Goal: Find specific page/section: Find specific page/section

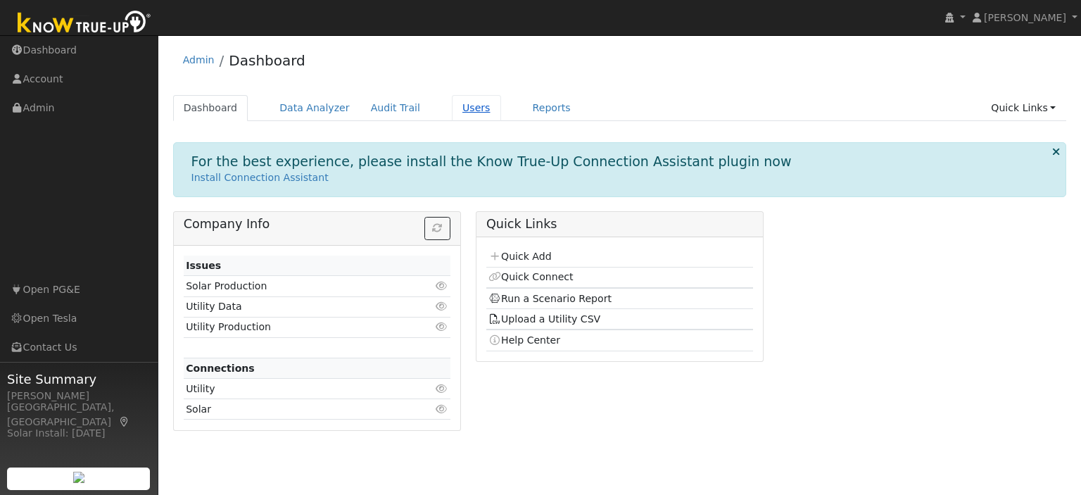
click at [452, 103] on link "Users" at bounding box center [476, 108] width 49 height 26
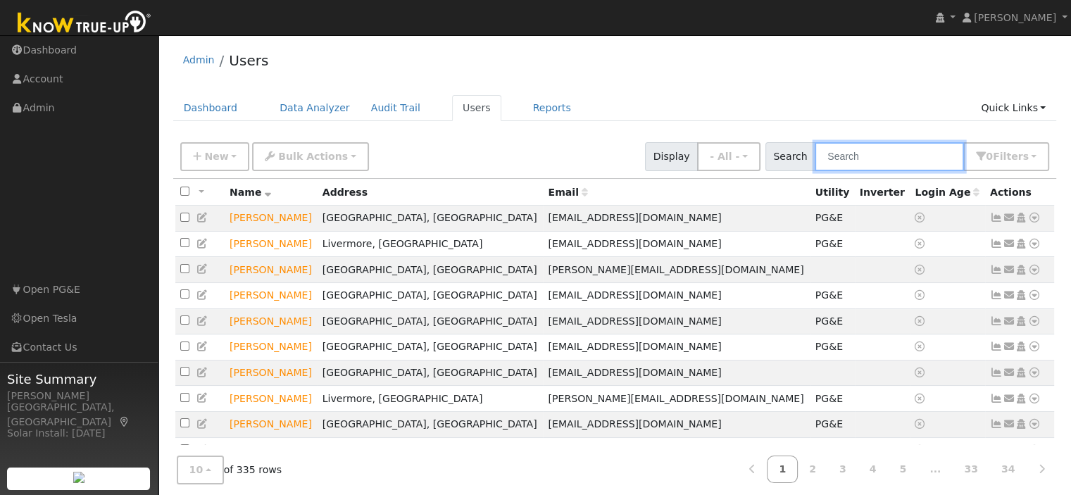
click at [869, 163] on input "text" at bounding box center [889, 156] width 149 height 29
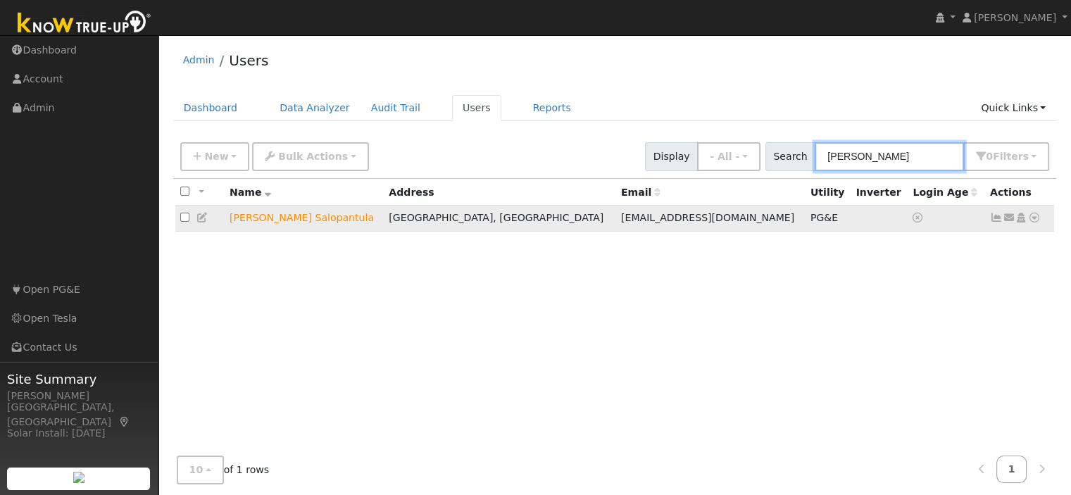
type input "[PERSON_NAME]"
click at [1032, 214] on icon at bounding box center [1034, 218] width 13 height 10
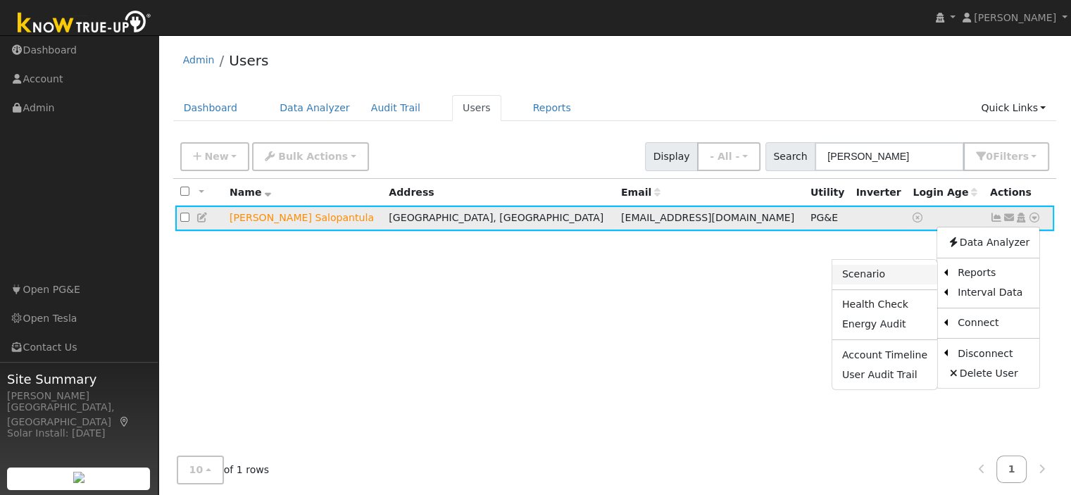
click at [897, 269] on link "Scenario" at bounding box center [884, 275] width 105 height 20
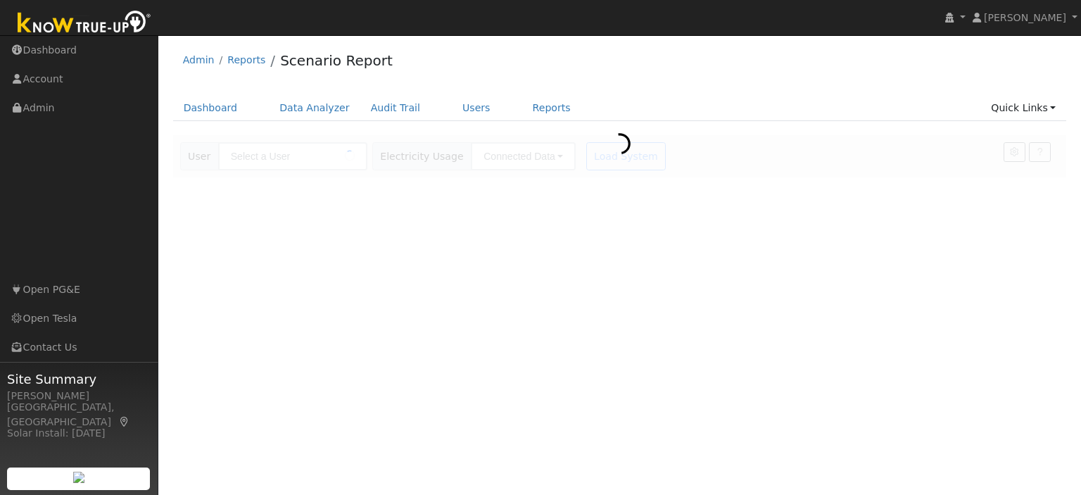
type input "[PERSON_NAME] Salopantula"
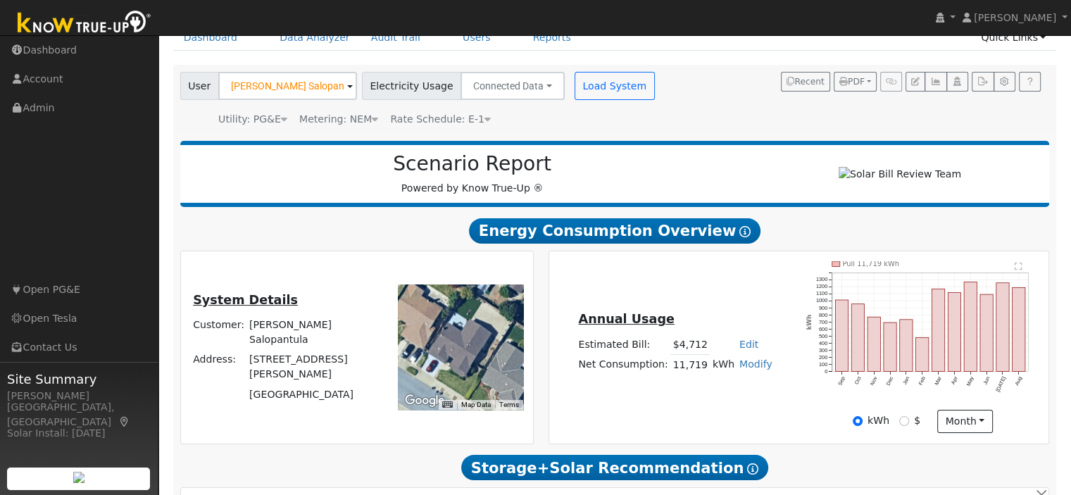
scroll to position [141, 0]
